Goal: Use online tool/utility

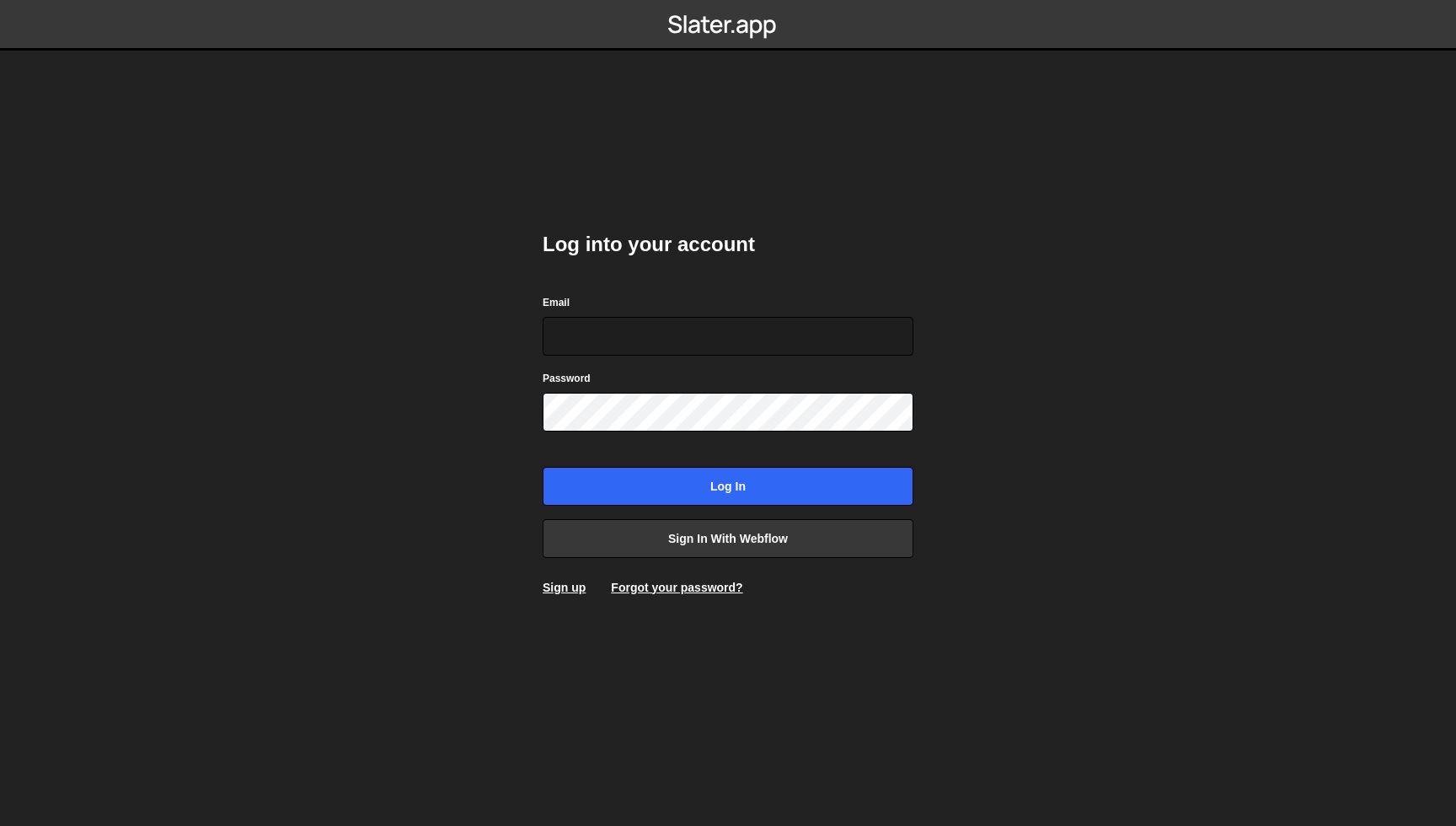
type input "devan.horton07@gmail.com"
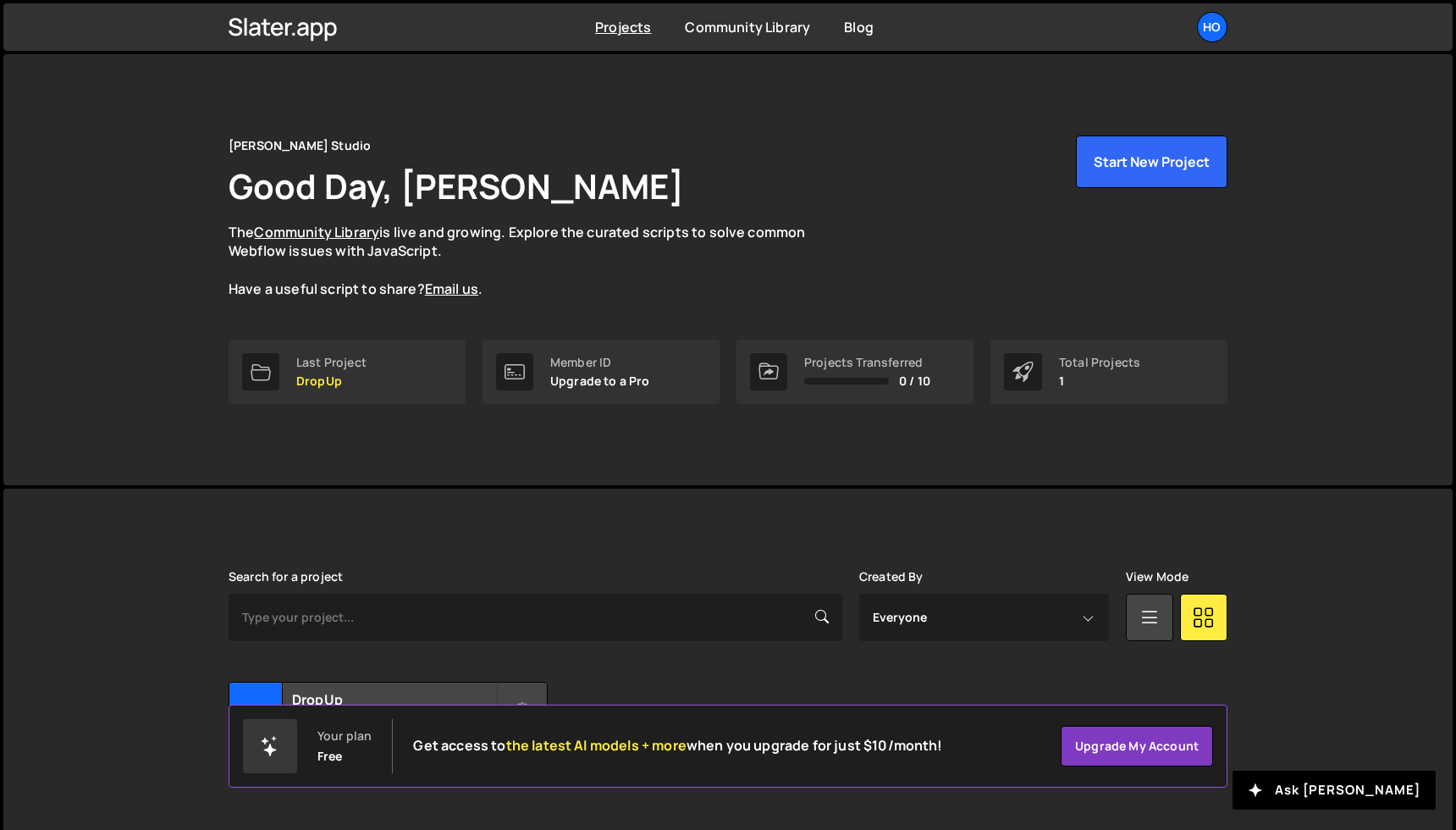
scroll to position [42, 0]
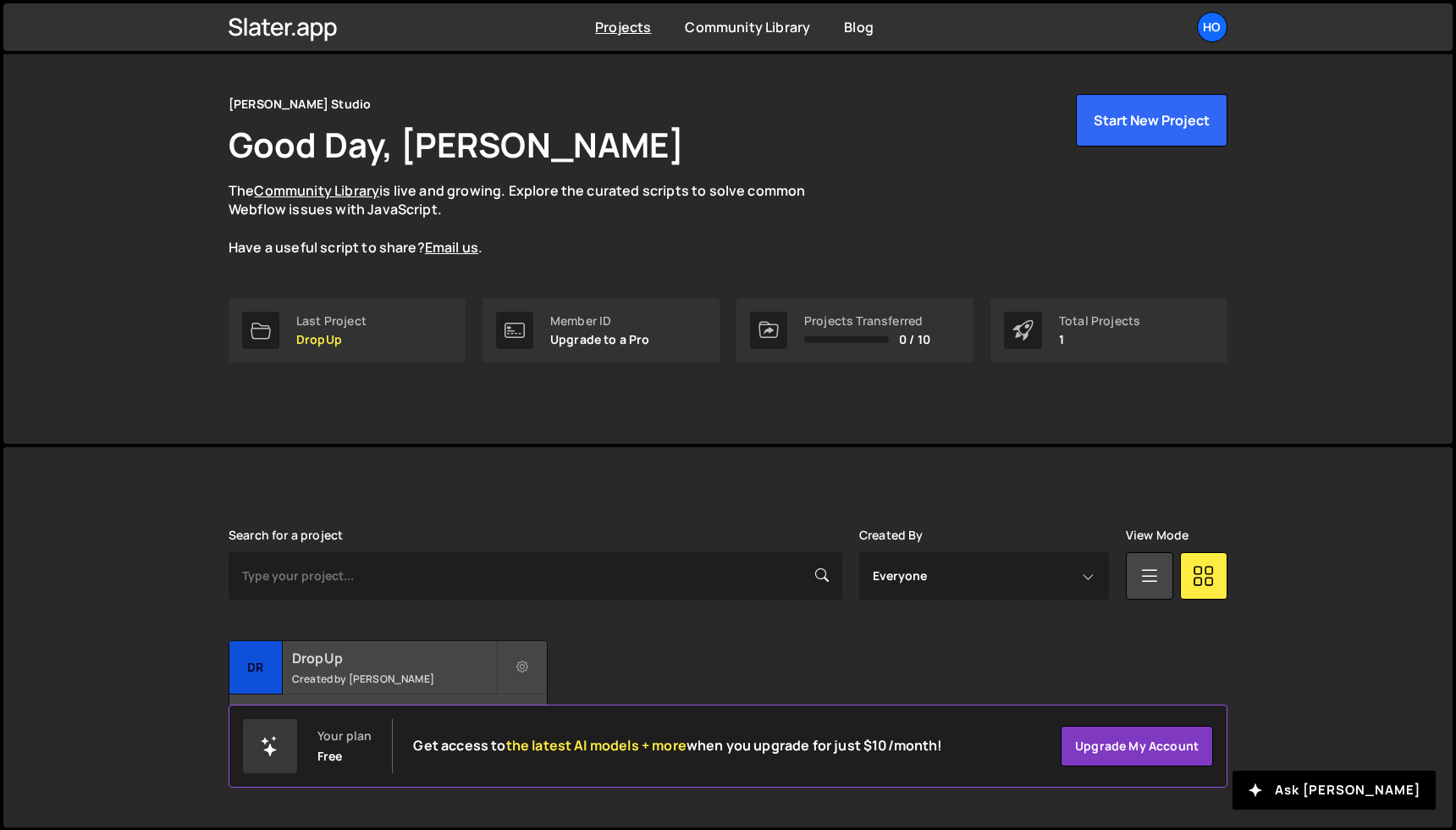
click at [380, 649] on h2 "DropUp" at bounding box center [394, 657] width 204 height 18
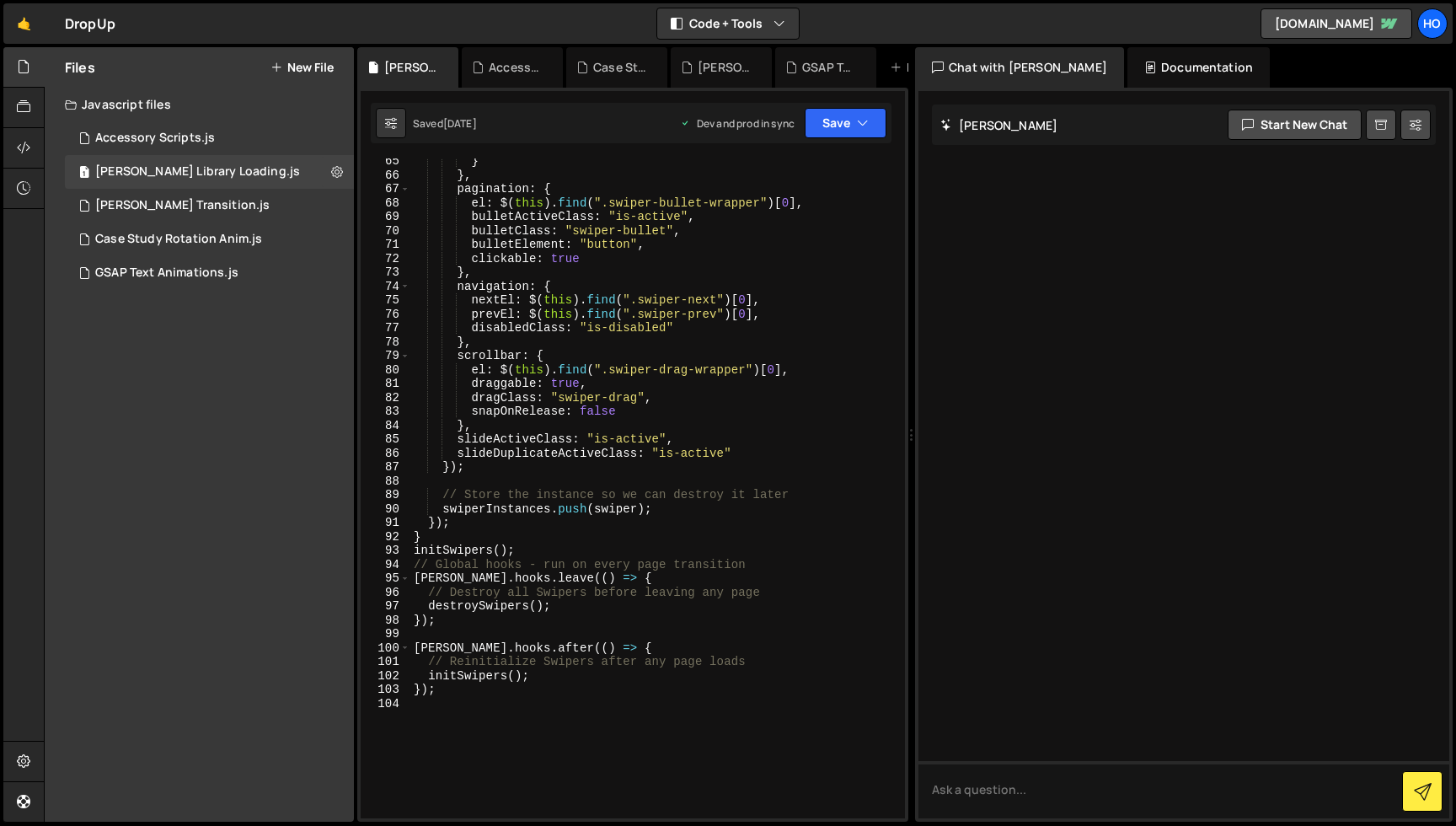
scroll to position [1109, 0]
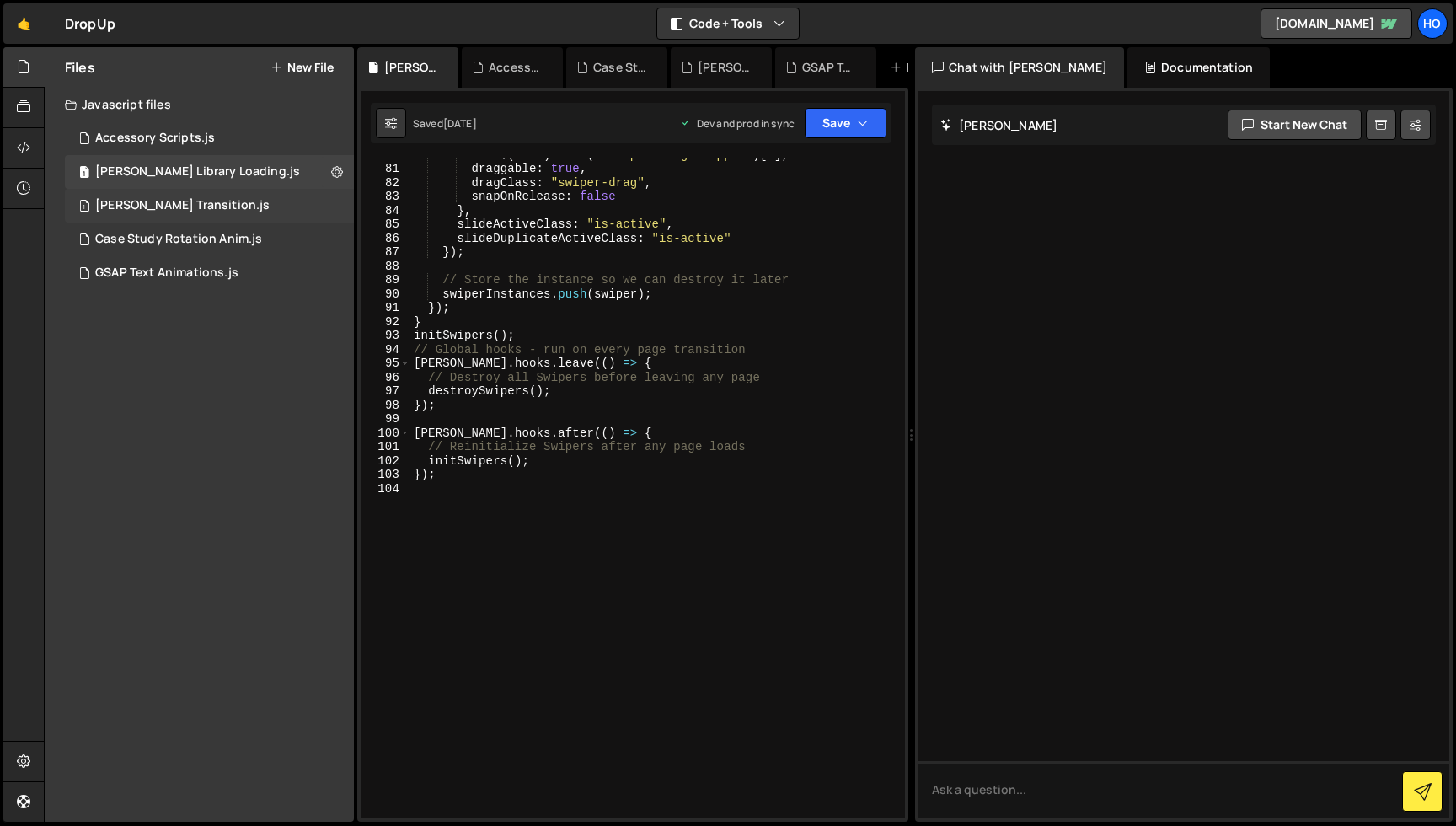
click at [203, 194] on div "1 Barba Transition.js 0" at bounding box center [209, 206] width 289 height 34
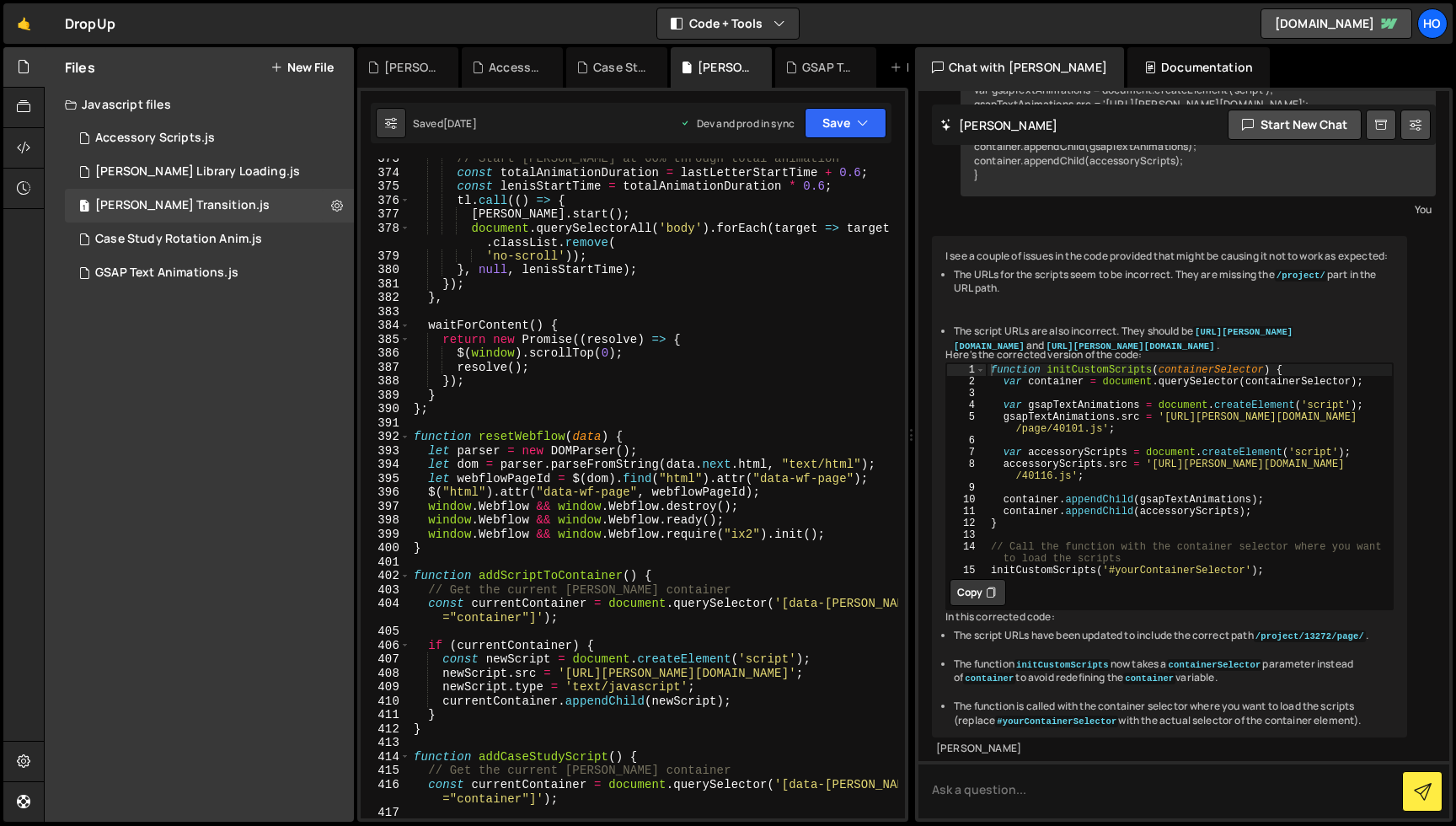
scroll to position [6214, 0]
type textarea "$(window).scrollTop(0);"
drag, startPoint x: 636, startPoint y: 347, endPoint x: 458, endPoint y: 353, distance: 178.1
click at [458, 353] on div "// Start Lenis at 60% through total animation const totalAnimationDuration = la…" at bounding box center [654, 493] width 488 height 688
